Goal: Task Accomplishment & Management: Use online tool/utility

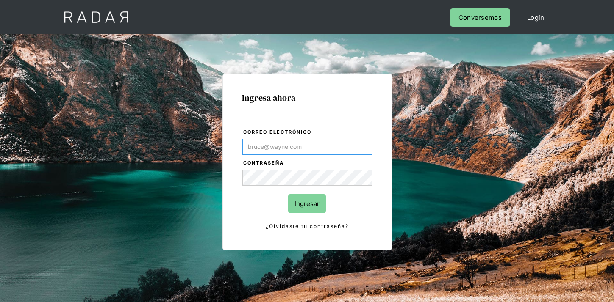
paste input "[EMAIL_ADDRESS][DOMAIN_NAME]"
type input "[EMAIL_ADDRESS][DOMAIN_NAME]"
click at [317, 208] on input "Ingresar" at bounding box center [307, 203] width 38 height 19
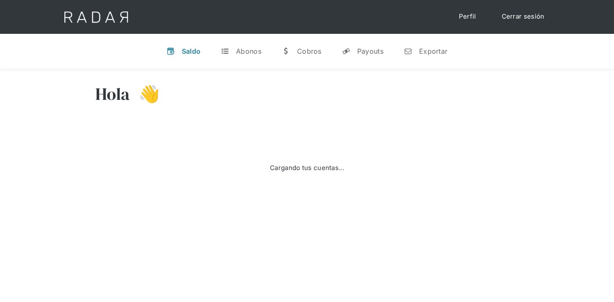
select select "7"
click at [371, 53] on div "Payouts" at bounding box center [370, 51] width 26 height 8
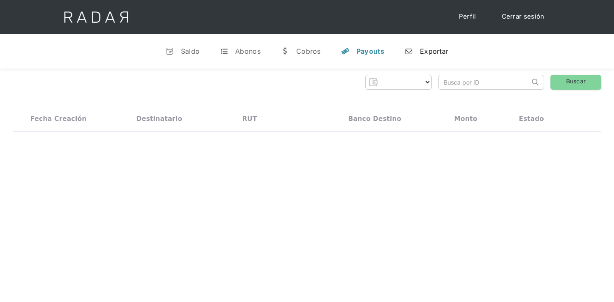
click at [443, 55] on link "n Exportar" at bounding box center [426, 51] width 57 height 22
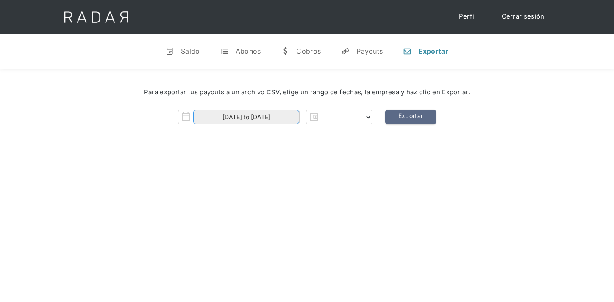
click at [270, 114] on input "[DATE] to [DATE]" at bounding box center [246, 117] width 106 height 14
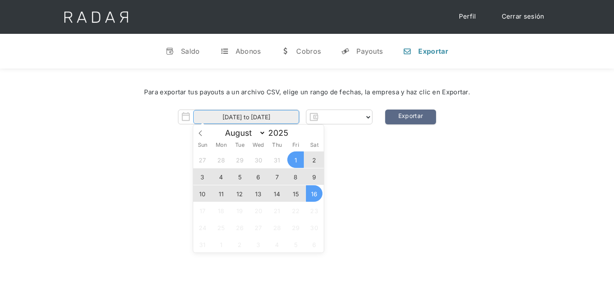
select select "clpro"
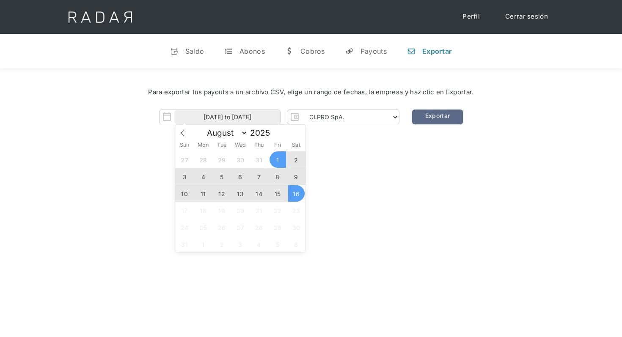
click at [276, 195] on span "15" at bounding box center [278, 193] width 17 height 17
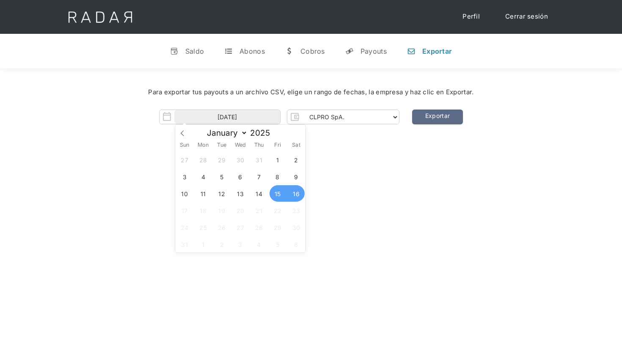
click at [292, 195] on span "16" at bounding box center [296, 193] width 17 height 17
type input "[DATE] to [DATE]"
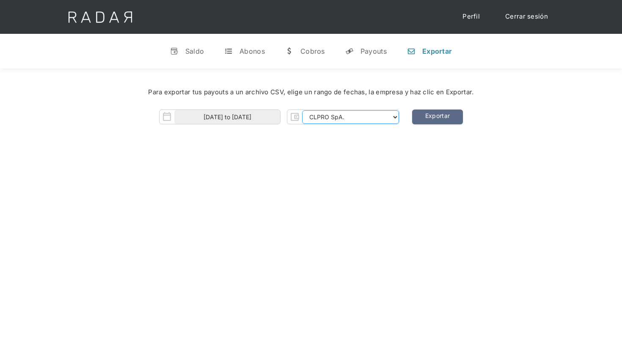
click at [382, 118] on select "CLPRO SpA. [PERSON_NAME] SpA. Urigol SpA. Bysolutions SpA. Clmax SpA. Andes Pay…" at bounding box center [350, 118] width 97 height 14
select select "clpro-rt"
click at [303, 111] on select "CLPRO SpA. [PERSON_NAME] SpA. Urigol SpA. Bysolutions SpA. Clmax SpA. Andes Pay…" at bounding box center [350, 118] width 97 height 14
click at [433, 117] on link "Exportar" at bounding box center [437, 117] width 51 height 15
